Goal: Task Accomplishment & Management: Complete application form

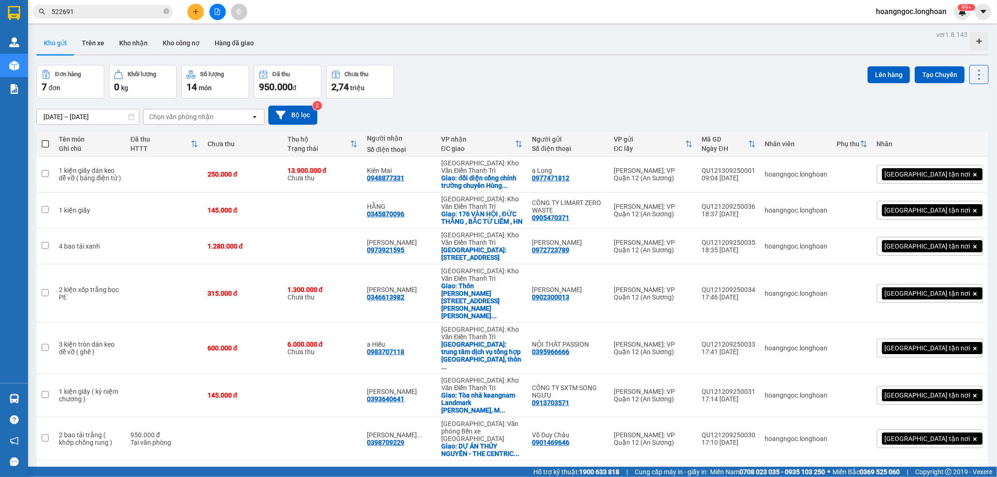
drag, startPoint x: 0, startPoint y: 0, endPoint x: 193, endPoint y: 13, distance: 193.4
click at [193, 13] on icon "plus" at bounding box center [196, 11] width 7 height 7
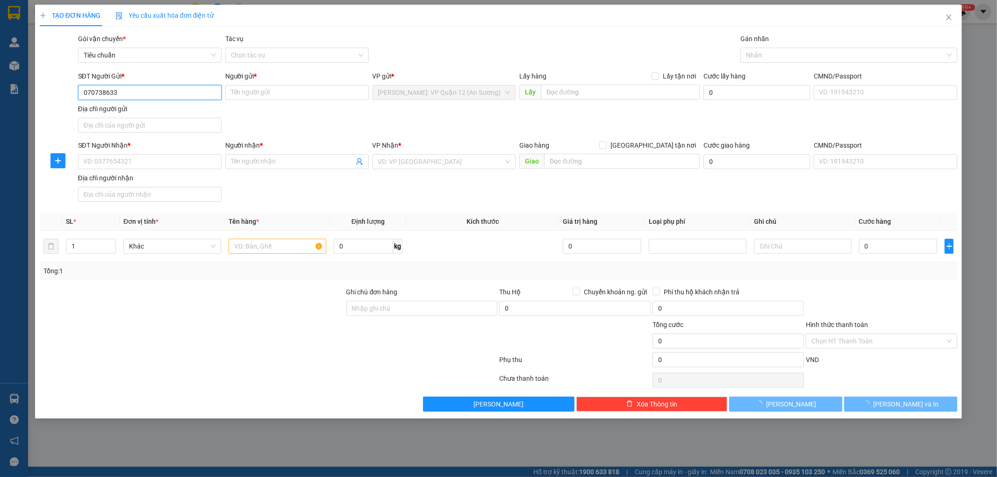
type input "0707386333"
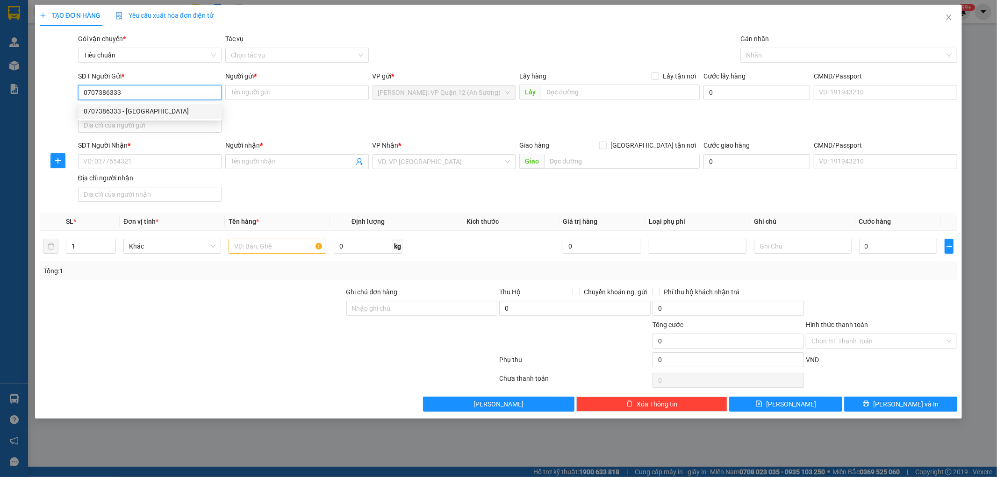
click at [150, 107] on div "0707386333 - [GEOGRAPHIC_DATA]" at bounding box center [150, 111] width 132 height 10
type input "[PERSON_NAME]"
type input "0707386333"
click at [208, 155] on input "SĐT Người Nhận *" at bounding box center [149, 161] width 143 height 15
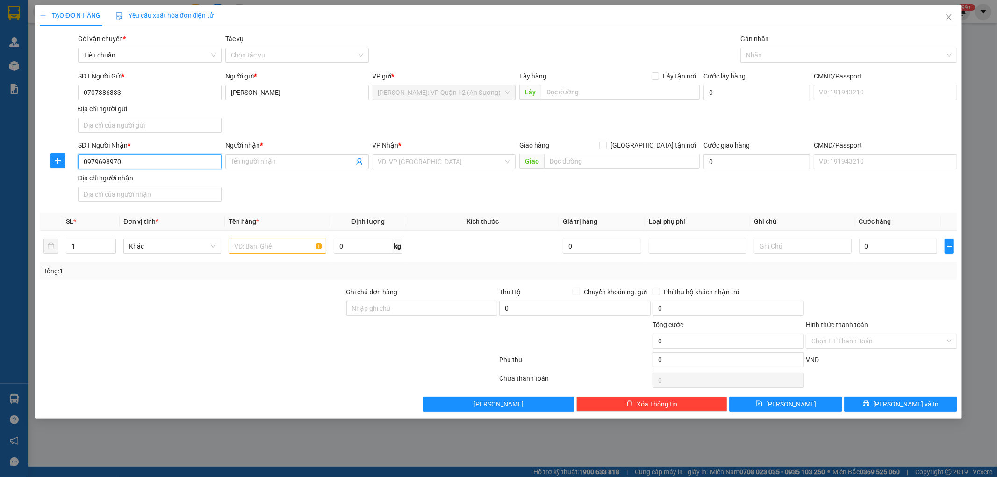
type input "0979698970"
type input "[PERSON_NAME]"
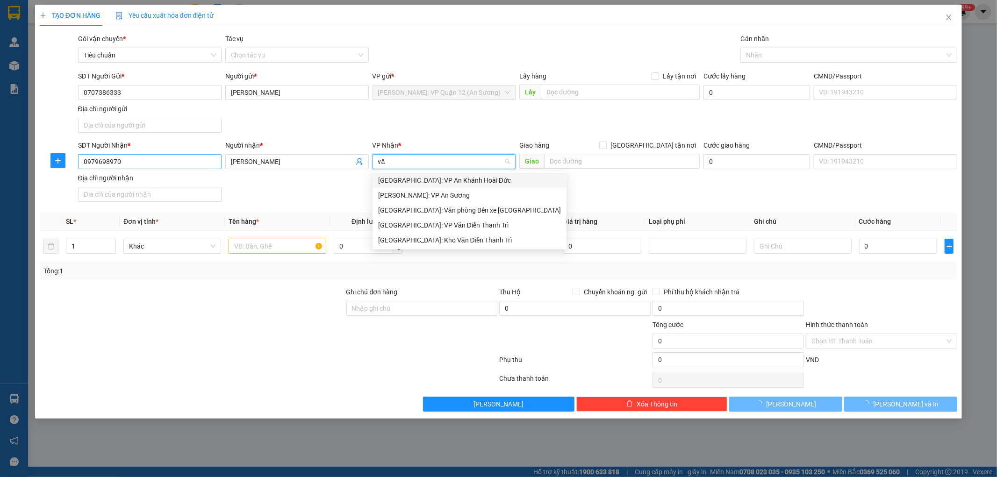
type input "văn"
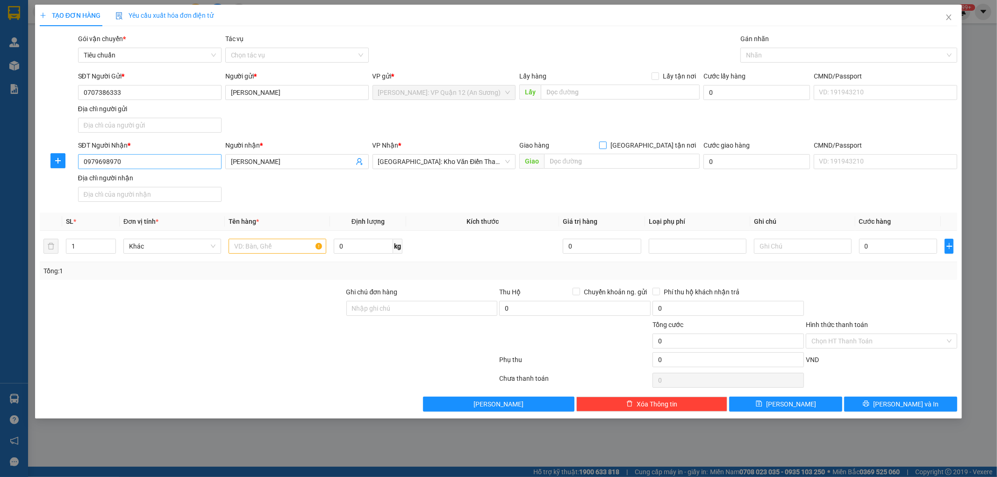
click at [599, 142] on input "[GEOGRAPHIC_DATA] tận nơi" at bounding box center [602, 145] width 7 height 7
checkbox input "true"
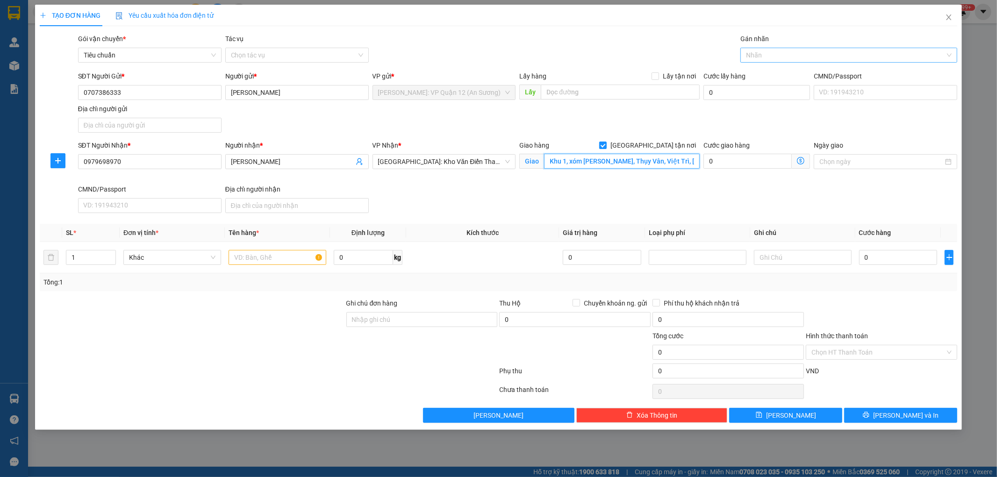
click at [768, 58] on div at bounding box center [844, 55] width 203 height 11
type input "Khu 1, xóm [PERSON_NAME], Thụy Vân, Việt Trì, [GEOGRAPHIC_DATA]"
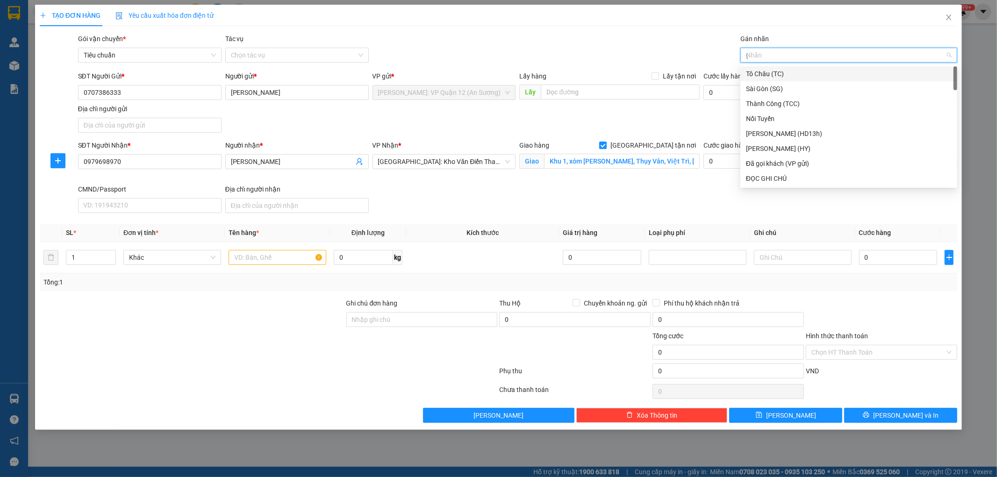
type input "gt"
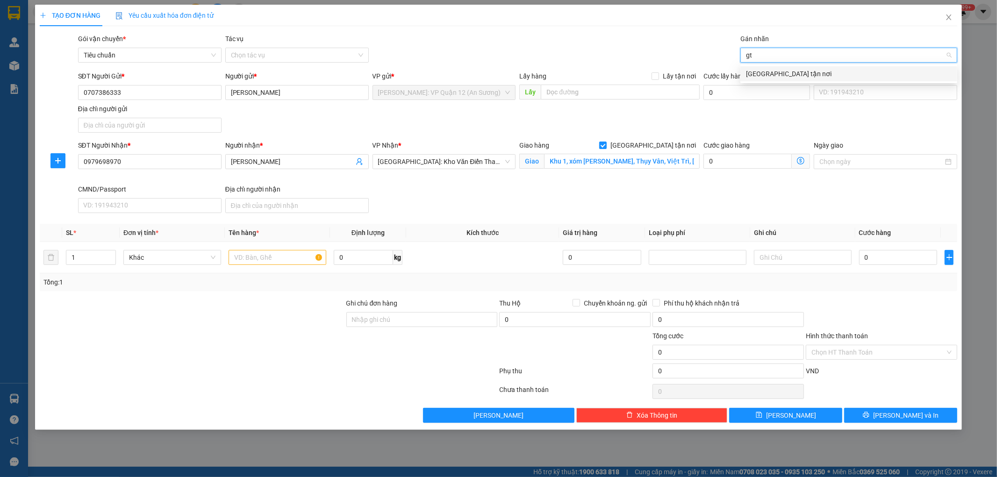
click at [806, 68] on div "[GEOGRAPHIC_DATA] tận nơi" at bounding box center [848, 73] width 217 height 15
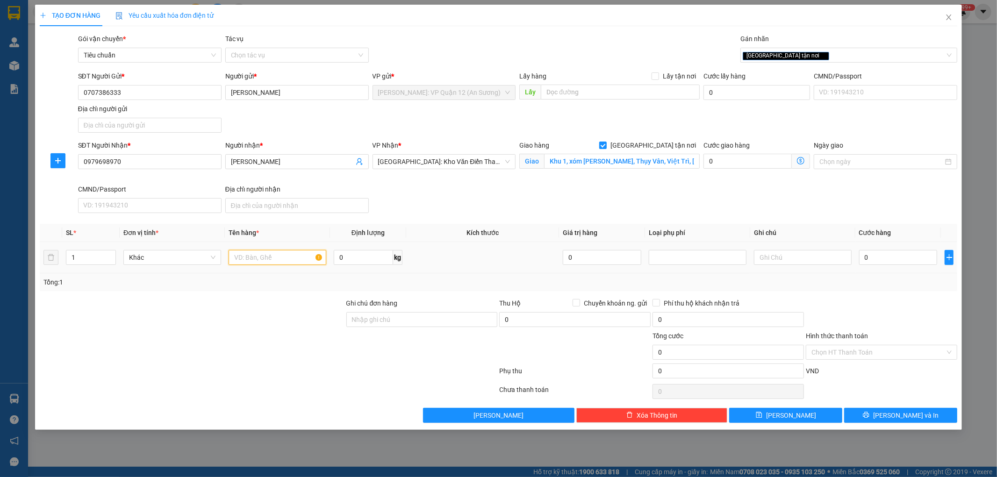
click at [278, 259] on input "text" at bounding box center [278, 257] width 98 height 15
type input "1 kiện nhôm 3m bọc PE"
drag, startPoint x: 399, startPoint y: 324, endPoint x: 405, endPoint y: 328, distance: 7.1
click at [399, 324] on input "Ghi chú đơn hàng" at bounding box center [421, 319] width 151 height 15
type input "nhận theo kiện - hư hỏng ko chịu trách nhiệm"
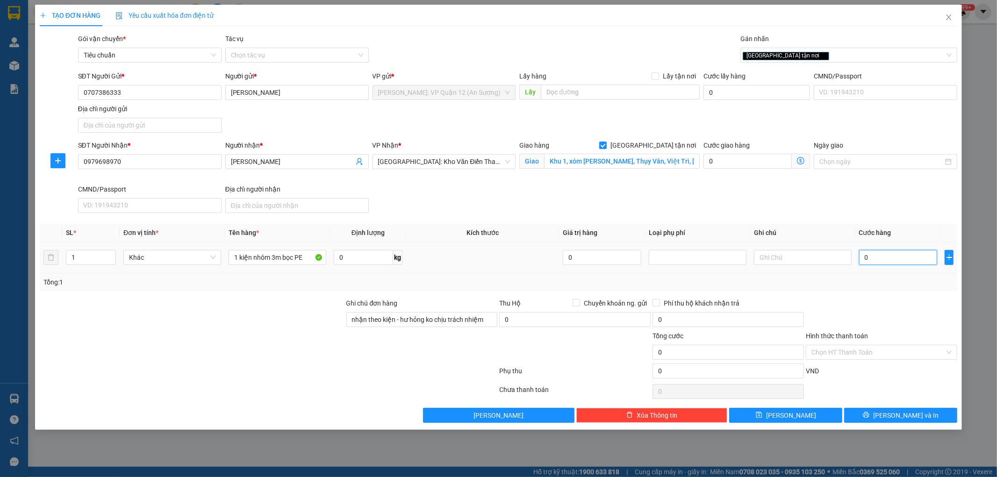
click at [877, 257] on input "0" at bounding box center [898, 257] width 79 height 15
type input "2"
type input "22"
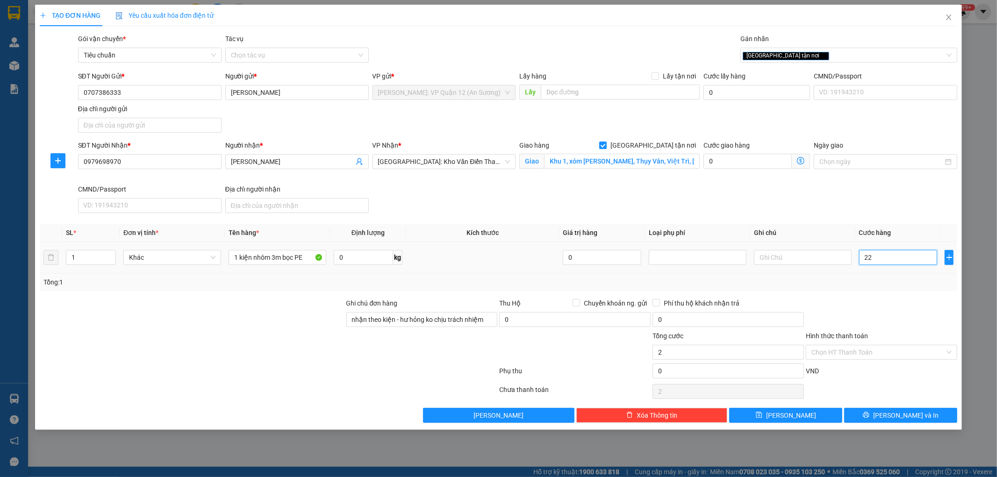
type input "22"
type input "220"
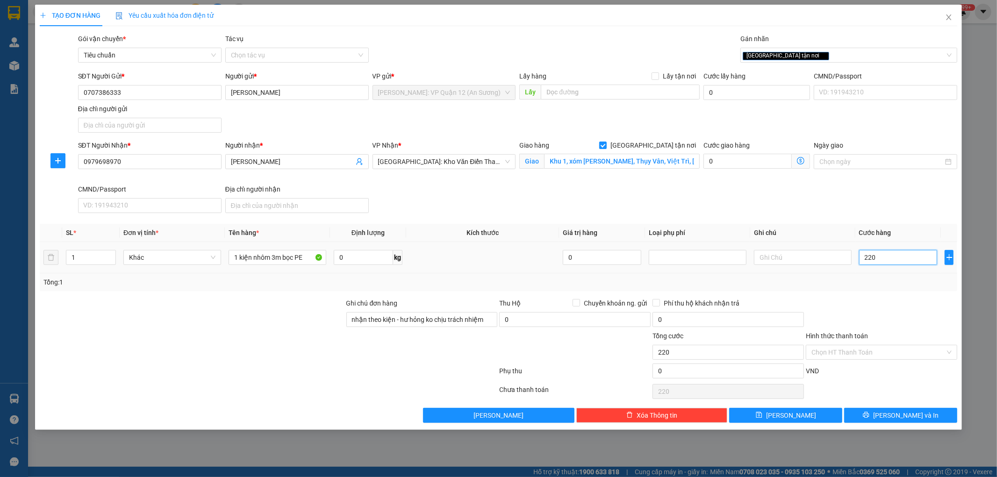
type input "2.200"
type input "22.000"
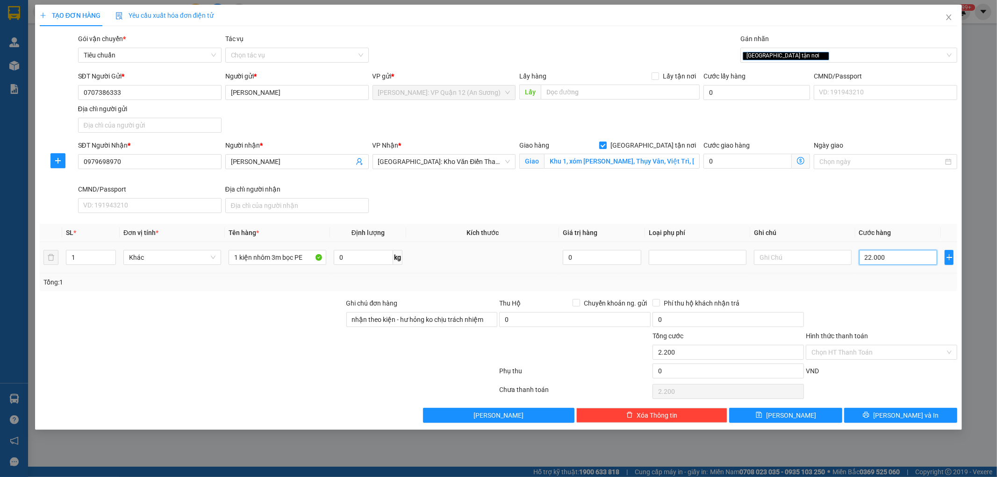
type input "22.000"
type input "220.000"
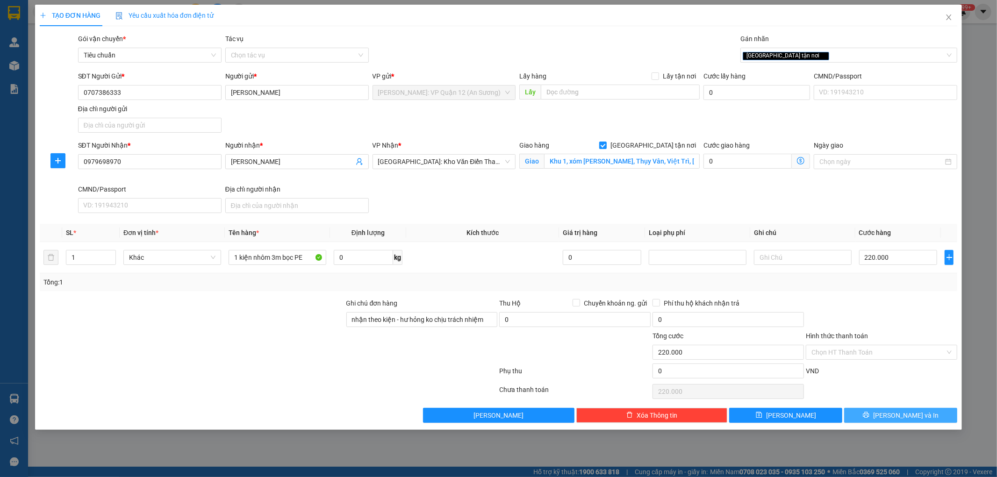
click at [905, 413] on span "[PERSON_NAME] và In" at bounding box center [905, 415] width 65 height 10
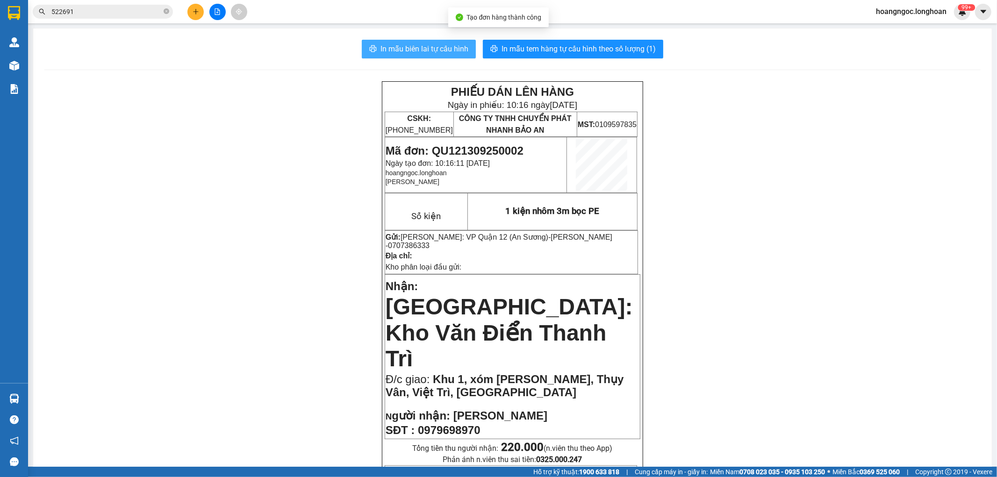
click at [413, 49] on span "In mẫu biên lai tự cấu hình" at bounding box center [424, 49] width 88 height 12
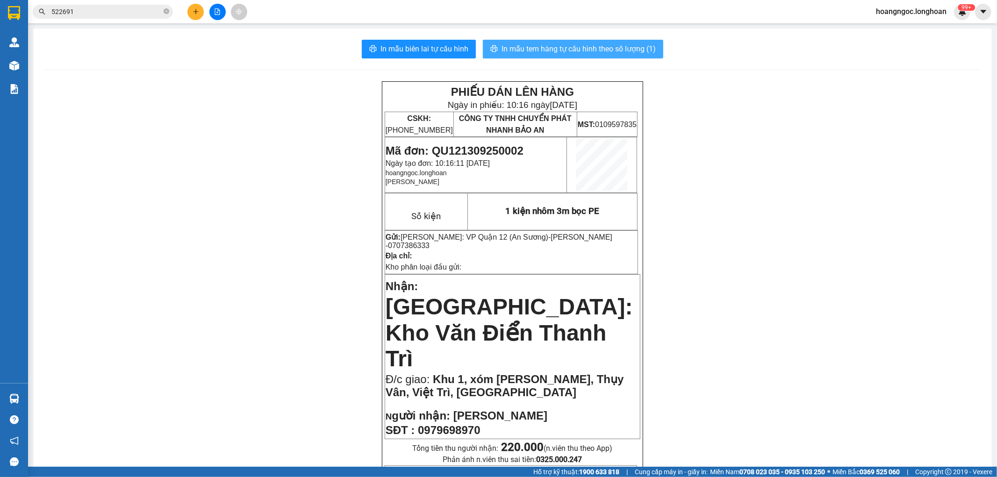
click at [571, 52] on span "In mẫu tem hàng tự cấu hình theo số lượng (1)" at bounding box center [578, 49] width 154 height 12
click at [123, 7] on input "522691" at bounding box center [106, 12] width 110 height 10
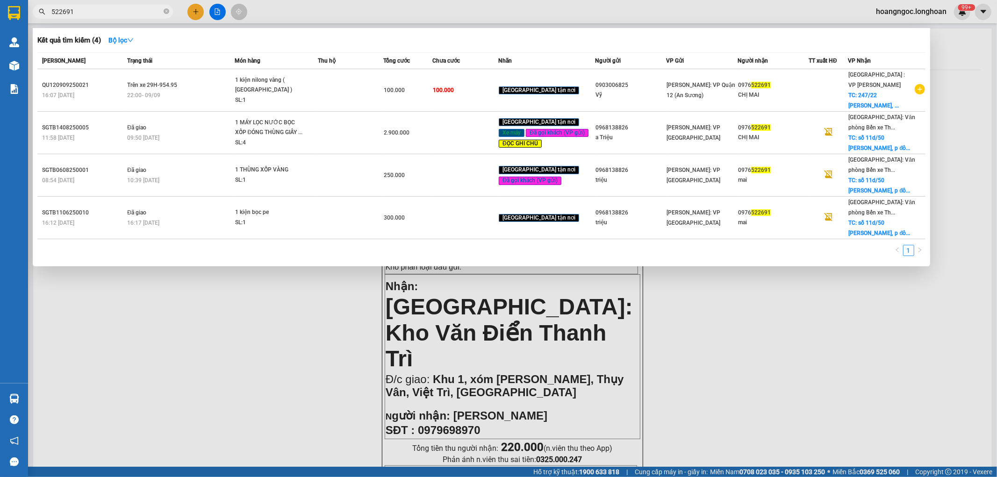
click at [123, 7] on input "522691" at bounding box center [106, 12] width 110 height 10
paste input "QU121109250025"
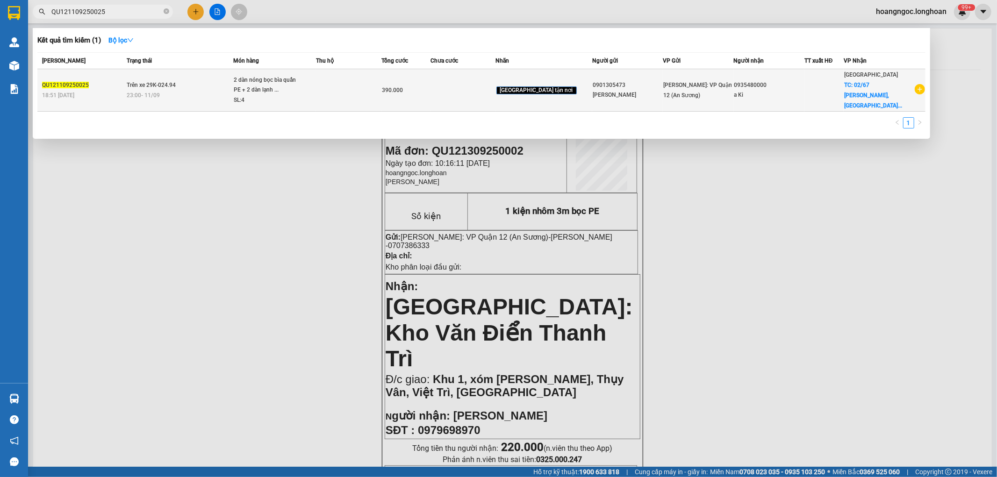
click at [296, 87] on div "2 dàn nóng bọc bìa quấn PE + 2 dàn lạnh ..." at bounding box center [269, 85] width 70 height 20
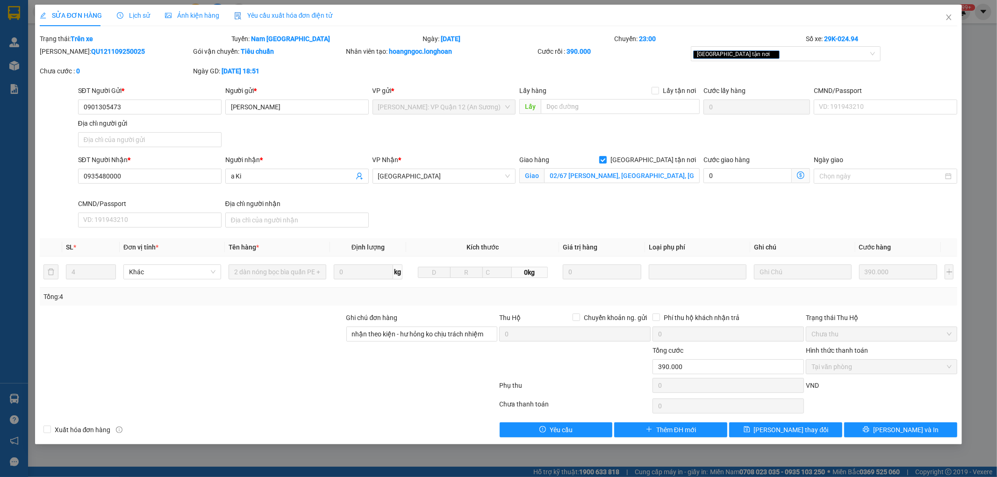
click at [138, 20] on div "Lịch sử" at bounding box center [133, 15] width 33 height 10
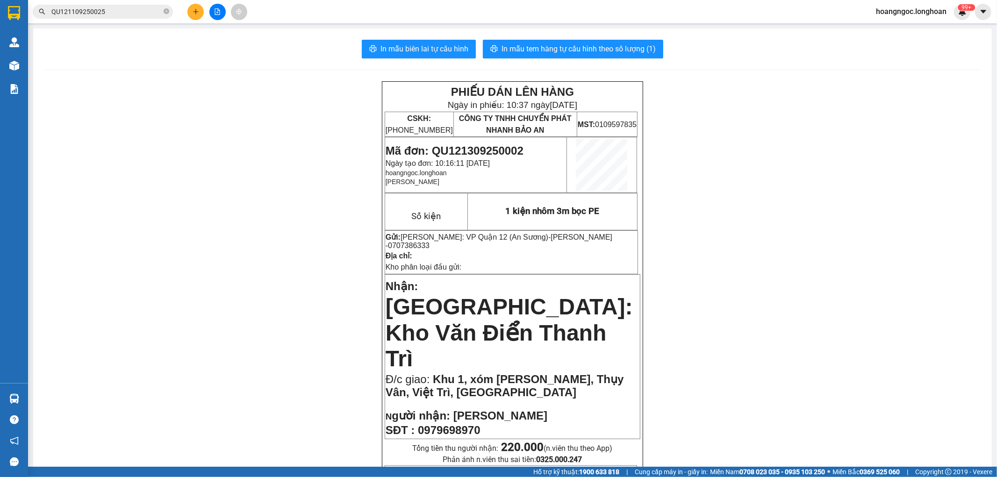
click at [122, 11] on input "QU121109250025" at bounding box center [106, 12] width 110 height 10
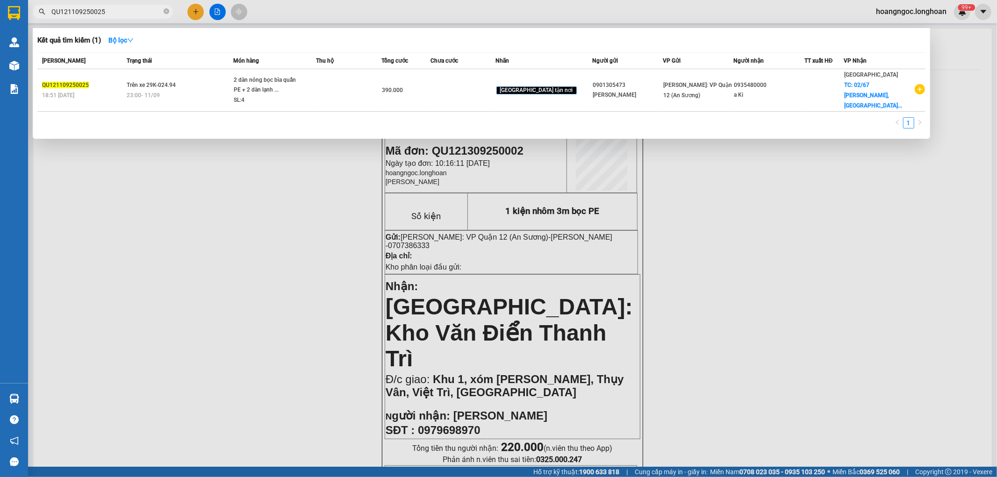
click at [122, 11] on input "QU121109250025" at bounding box center [106, 12] width 110 height 10
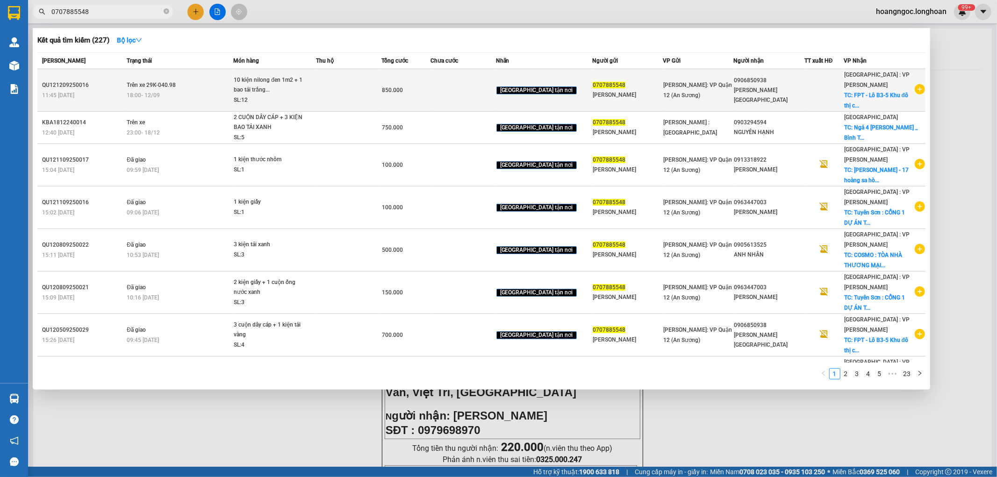
type input "0707885548"
click at [274, 79] on div "10 kiện nilong đen 1m2 + 1 bao tải trắng..." at bounding box center [269, 85] width 70 height 20
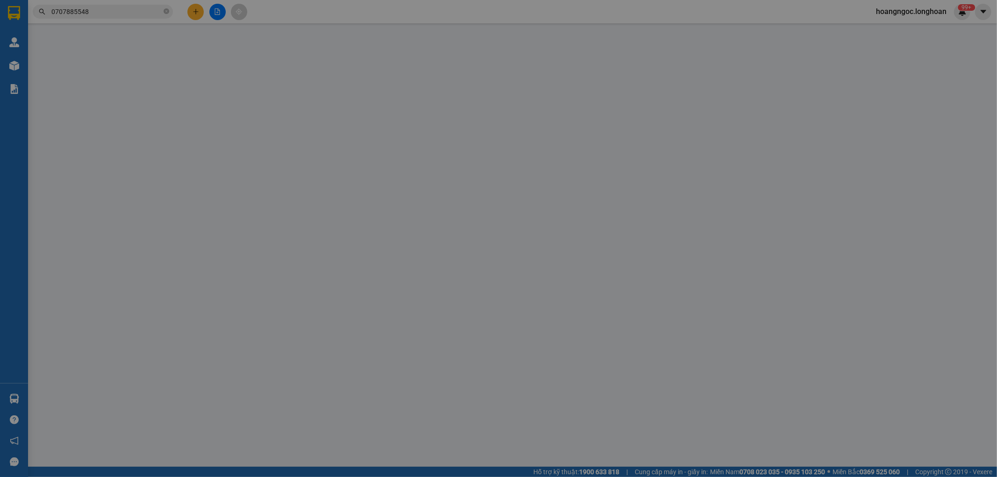
type input "0707885548"
type input "[PERSON_NAME]"
type input "0906850938"
type input "[PERSON_NAME][GEOGRAPHIC_DATA]"
checkbox input "true"
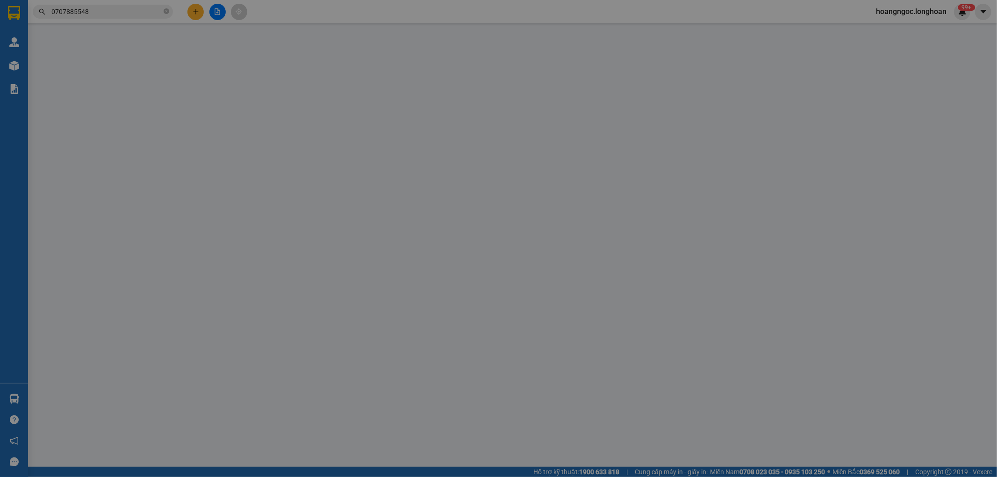
type input "FPT - Lô B3-5 Khu đô thị công nghiệp [GEOGRAPHIC_DATA], [GEOGRAPHIC_DATA], [GEO…"
type input "nhận theo kiện - hư hỏng ko chịu trách nhiệm"
type input "850.000"
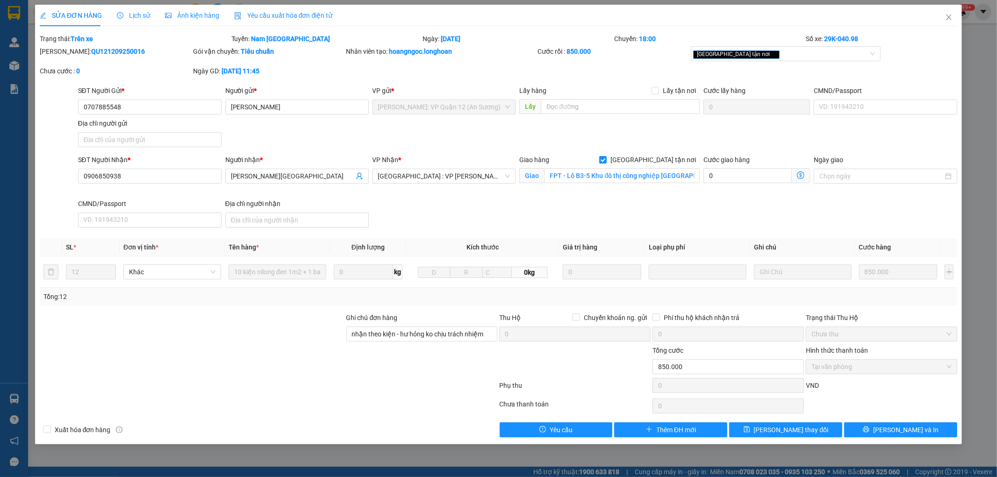
click at [112, 49] on b "QU121209250016" at bounding box center [118, 51] width 54 height 7
